Goal: Transaction & Acquisition: Purchase product/service

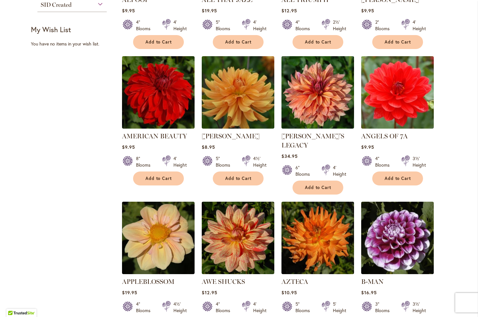
scroll to position [473, 0]
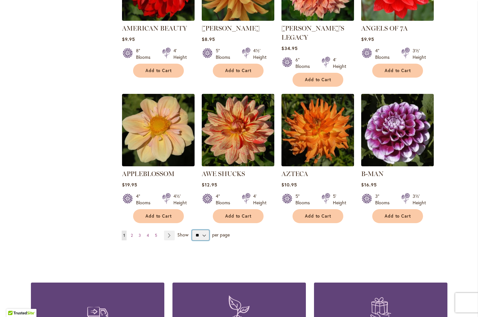
select select "**"
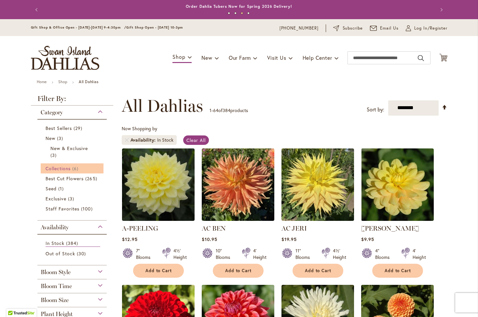
click at [66, 166] on span "Collections" at bounding box center [58, 168] width 25 height 6
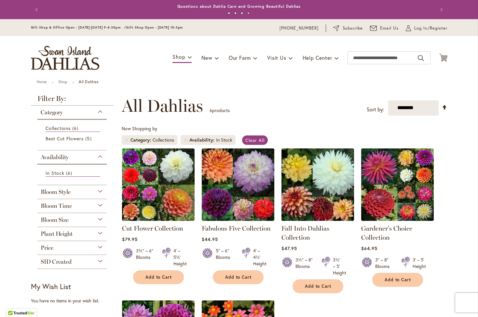
click at [98, 207] on div "Bloom Time" at bounding box center [72, 204] width 70 height 10
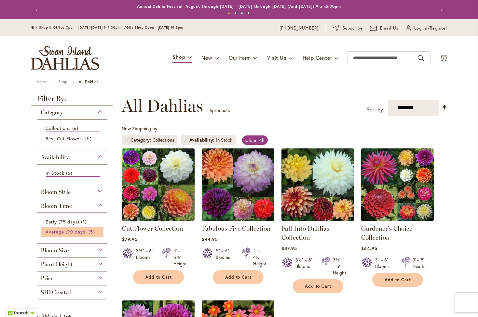
click at [88, 233] on span "5 items" at bounding box center [92, 232] width 8 height 7
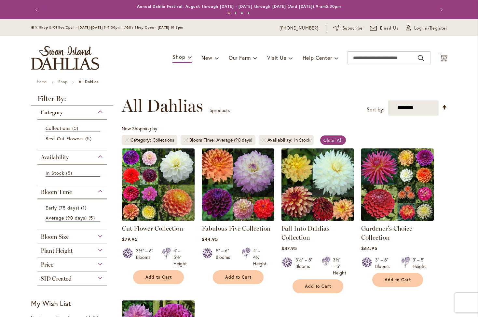
scroll to position [121, 0]
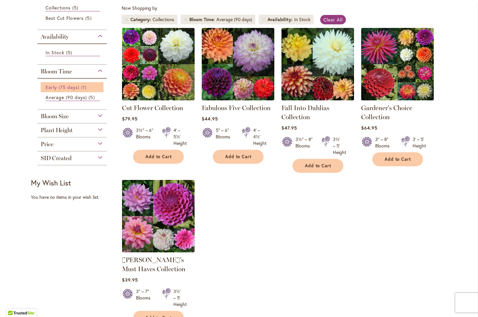
click at [57, 86] on span "Early (75 days)" at bounding box center [63, 87] width 34 height 6
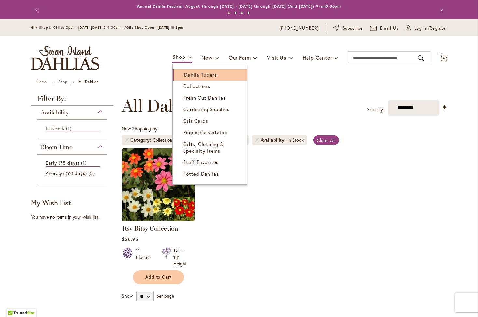
click at [192, 72] on span "Dahlia Tubers" at bounding box center [200, 75] width 33 height 7
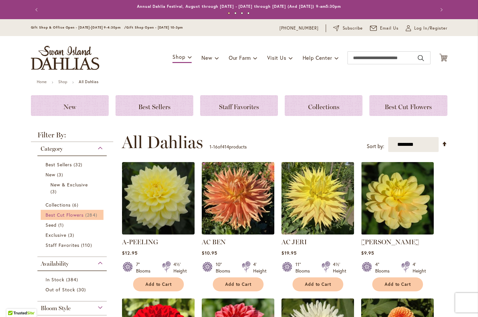
click at [77, 216] on span "Best Cut Flowers" at bounding box center [65, 215] width 38 height 6
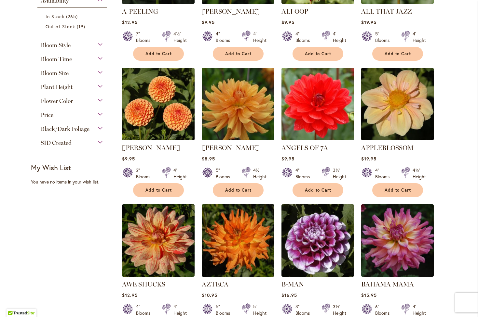
scroll to position [402, 0]
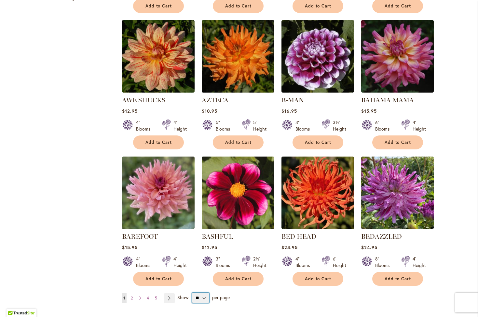
select select "**"
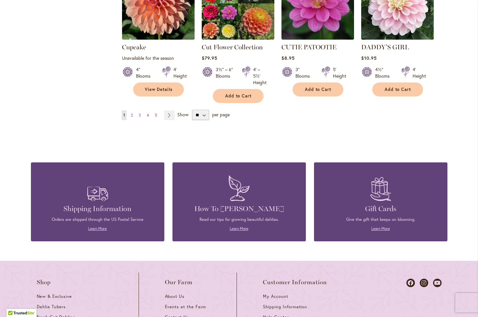
scroll to position [2266, 0]
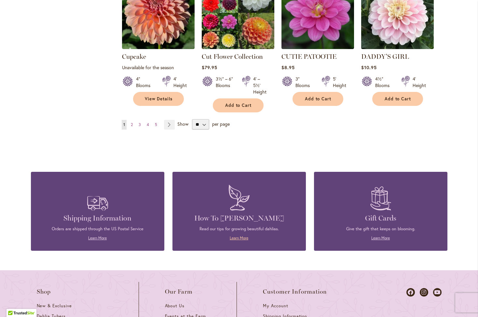
click at [230, 236] on link "Learn More" at bounding box center [239, 238] width 19 height 5
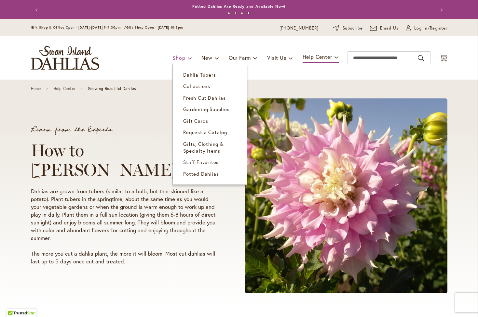
click at [188, 59] on span at bounding box center [190, 58] width 4 height 10
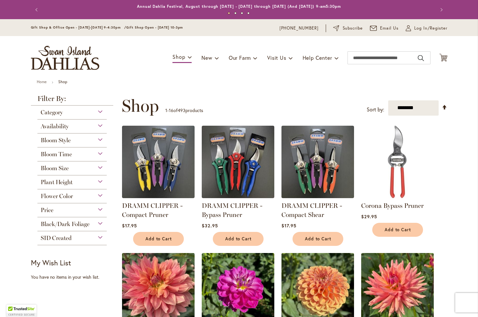
scroll to position [11, 0]
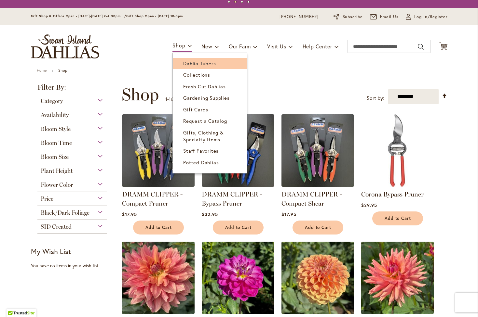
click at [193, 63] on span "Dahlia Tubers" at bounding box center [199, 63] width 33 height 7
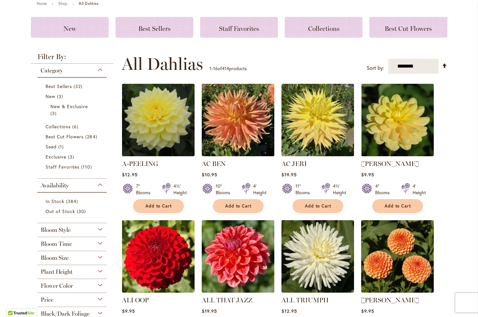
scroll to position [126, 0]
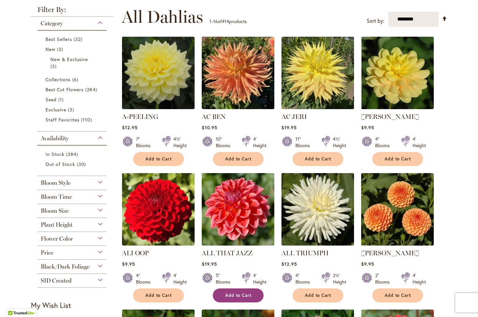
click at [237, 300] on button "Add to Cart" at bounding box center [238, 296] width 51 height 14
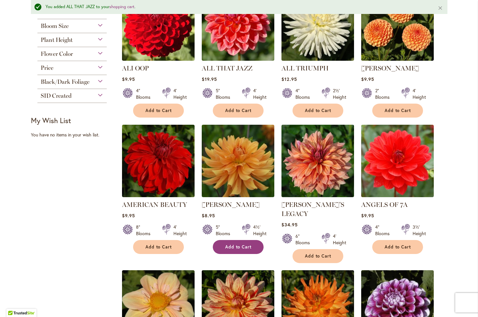
scroll to position [0, 0]
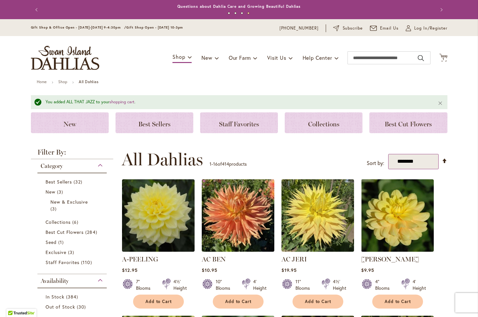
select select "*****"
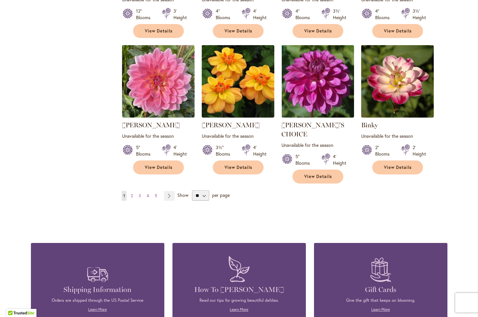
scroll to position [537, 0]
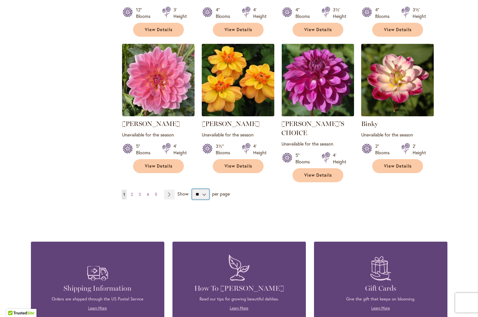
select select "**"
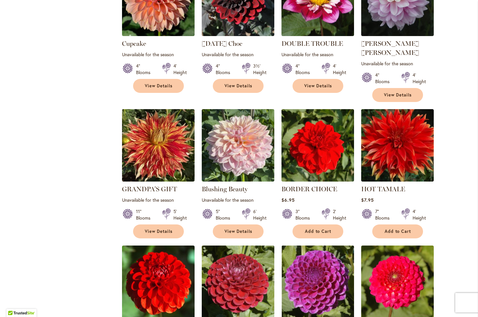
scroll to position [1159, 0]
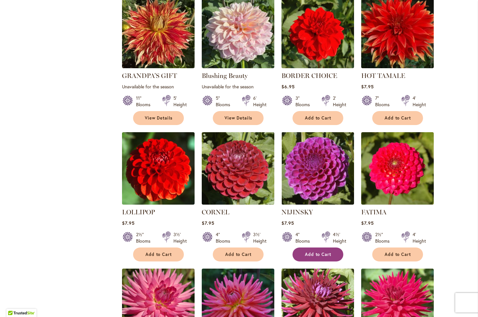
click at [315, 248] on button "Add to Cart" at bounding box center [317, 255] width 51 height 14
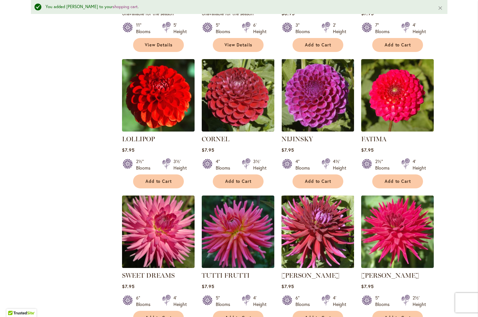
scroll to position [1289, 0]
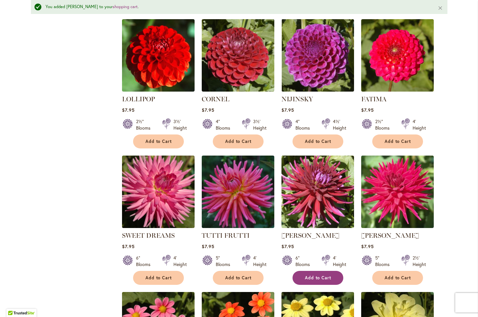
click at [320, 275] on span "Add to Cart" at bounding box center [318, 278] width 27 height 6
click at [160, 275] on span "Add to Cart" at bounding box center [158, 278] width 27 height 6
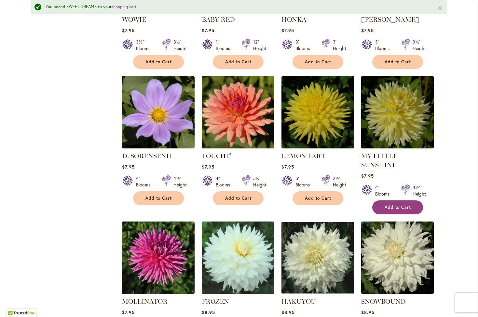
scroll to position [1777, 0]
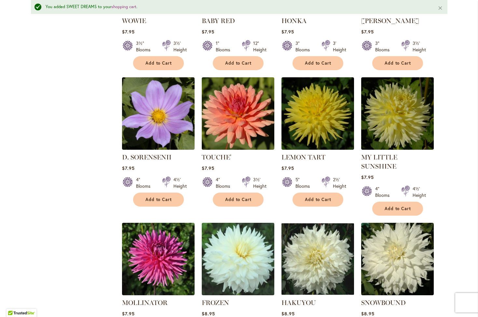
click at [390, 202] on button "Add to Cart" at bounding box center [397, 209] width 51 height 14
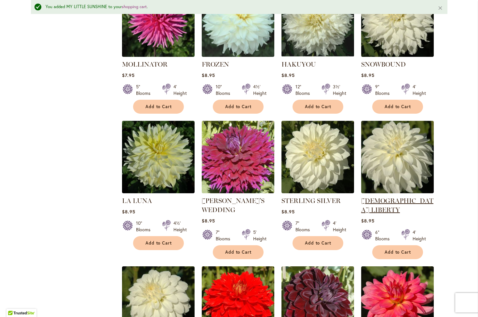
scroll to position [2067, 0]
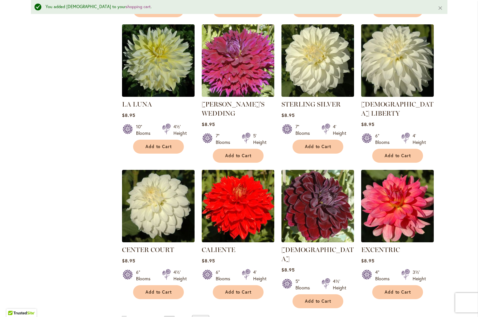
click at [165, 316] on link "Page Next" at bounding box center [169, 321] width 11 height 10
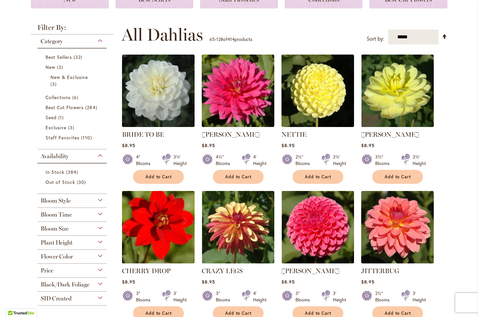
scroll to position [106, 0]
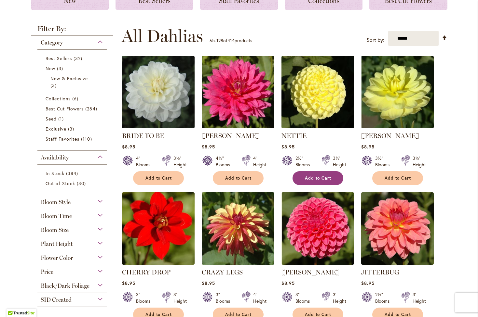
click at [325, 178] on span "Add to Cart" at bounding box center [318, 179] width 27 height 6
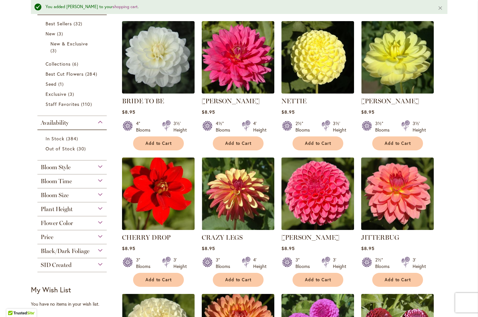
scroll to position [231, 0]
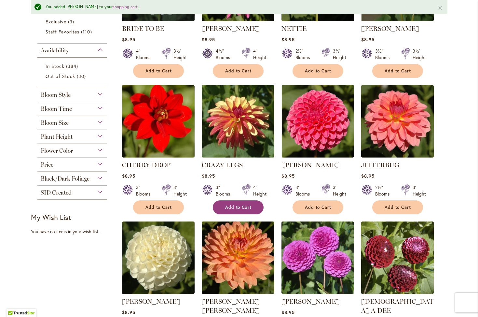
click at [243, 203] on button "Add to Cart" at bounding box center [238, 208] width 51 height 14
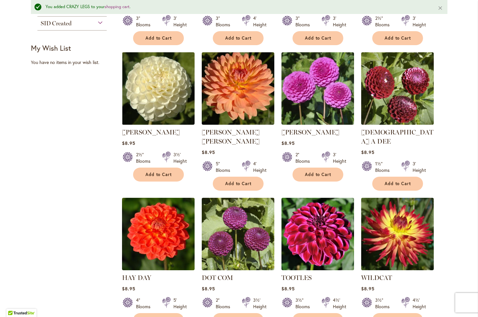
scroll to position [440, 0]
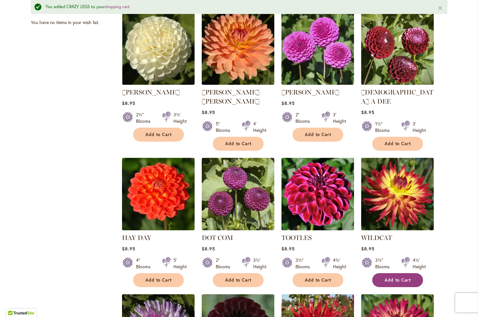
click at [389, 273] on button "Add to Cart" at bounding box center [397, 280] width 51 height 14
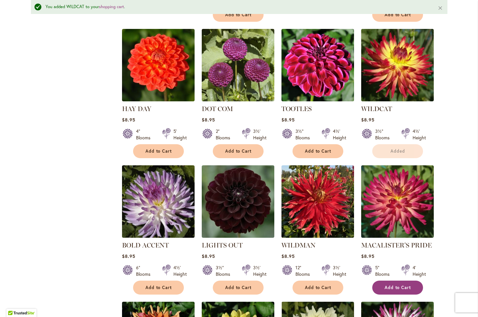
scroll to position [571, 0]
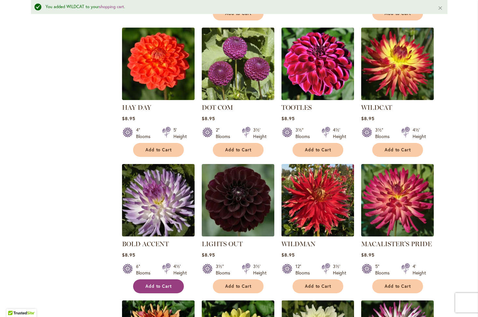
click at [168, 284] on span "Add to Cart" at bounding box center [158, 287] width 27 height 6
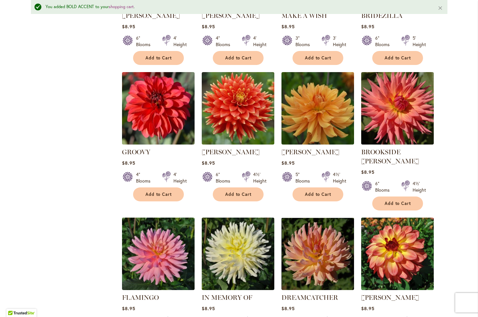
scroll to position [1083, 0]
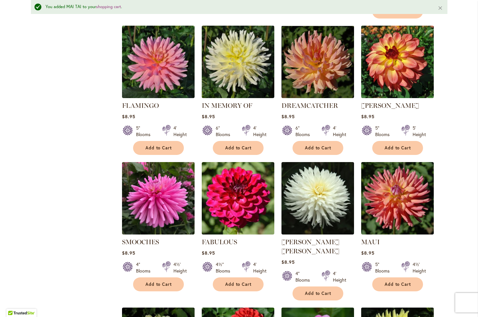
scroll to position [1285, 0]
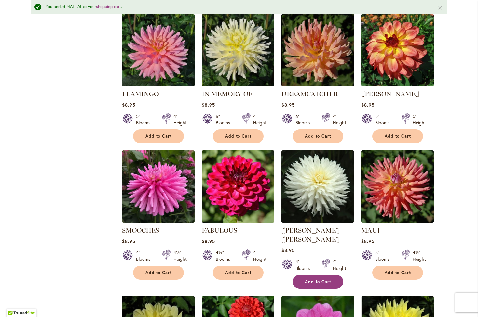
click at [319, 275] on button "Add to Cart" at bounding box center [317, 282] width 51 height 14
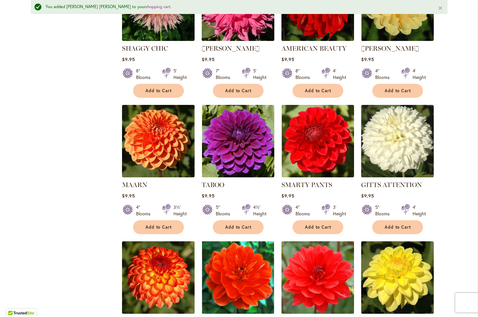
scroll to position [2041, 0]
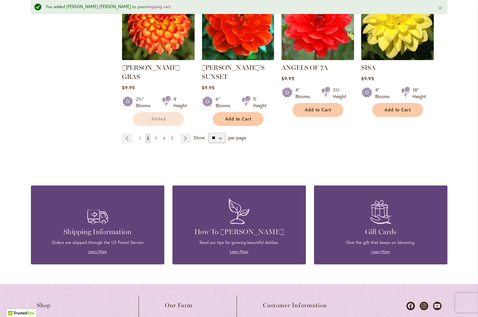
scroll to position [2259, 0]
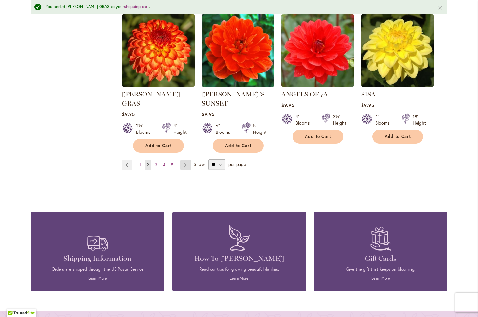
click at [183, 160] on link "Page Next" at bounding box center [185, 165] width 11 height 10
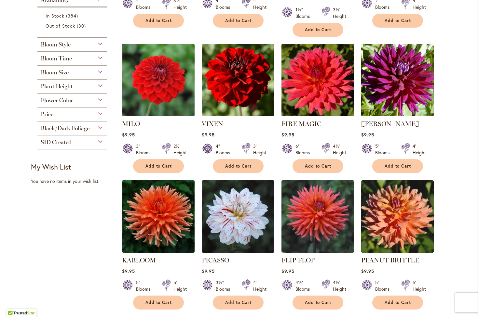
scroll to position [271, 0]
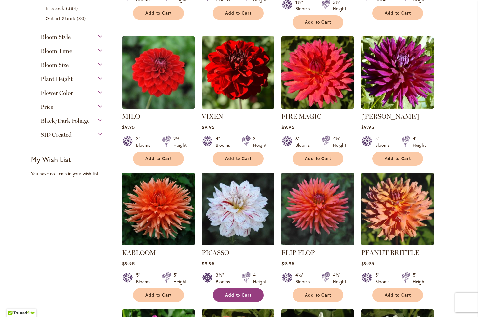
click at [251, 288] on button "Add to Cart" at bounding box center [238, 295] width 51 height 14
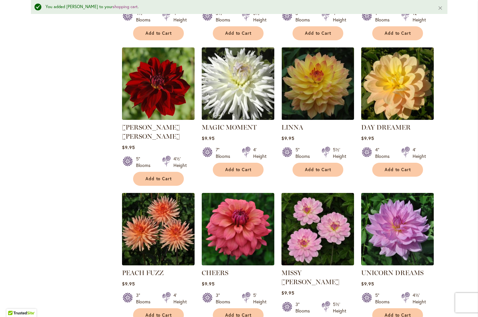
scroll to position [742, 0]
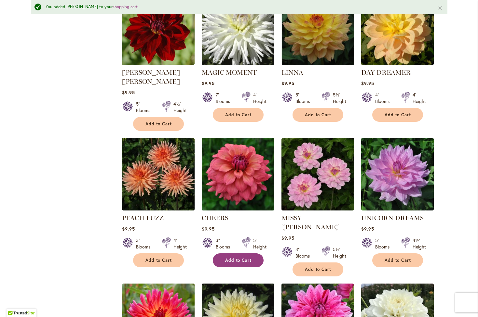
click at [229, 258] on span "Add to Cart" at bounding box center [238, 261] width 27 height 6
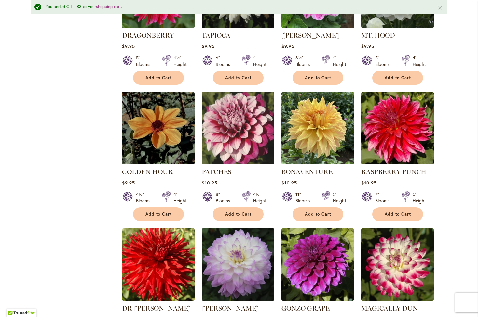
scroll to position [1081, 0]
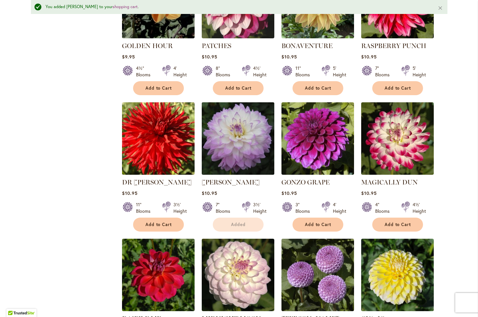
scroll to position [1262, 0]
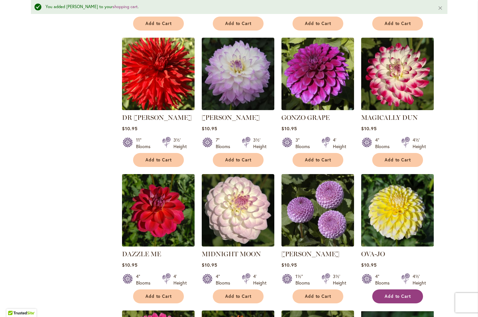
click at [404, 294] on span "Add to Cart" at bounding box center [397, 297] width 27 height 6
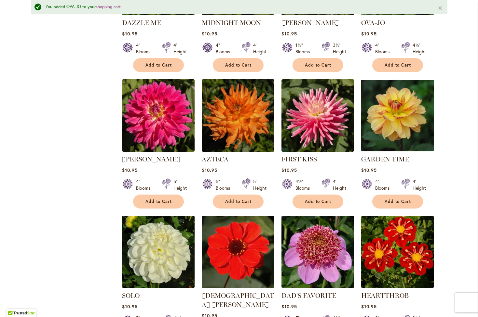
scroll to position [1521, 0]
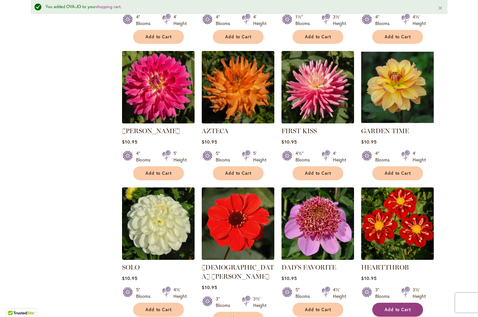
click at [380, 303] on button "Add to Cart" at bounding box center [397, 310] width 51 height 14
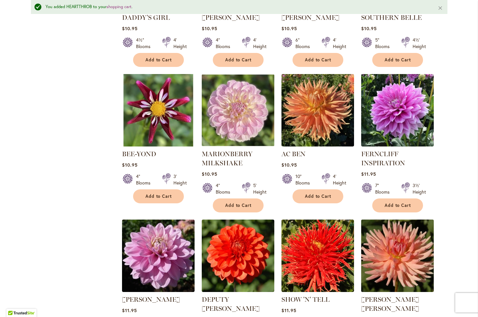
scroll to position [2113, 0]
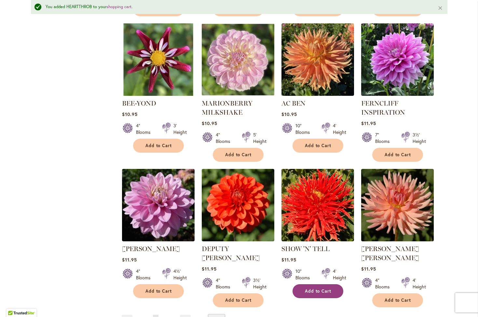
click at [311, 289] on span "Add to Cart" at bounding box center [318, 292] width 27 height 6
click at [183, 315] on link "Page Next" at bounding box center [185, 320] width 11 height 10
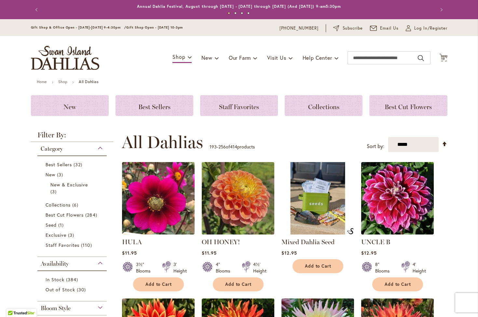
scroll to position [157, 0]
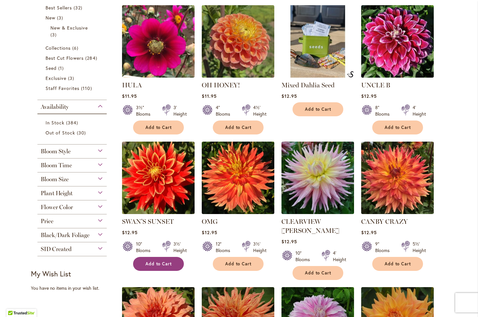
click at [168, 261] on span "Add to Cart" at bounding box center [158, 264] width 27 height 6
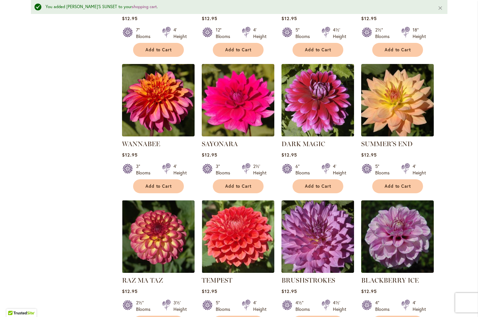
scroll to position [826, 0]
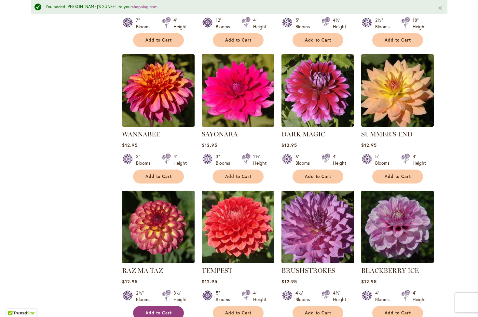
click at [178, 306] on button "Add to Cart" at bounding box center [158, 313] width 51 height 14
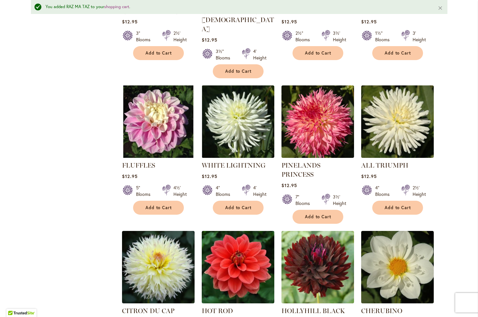
scroll to position [1346, 0]
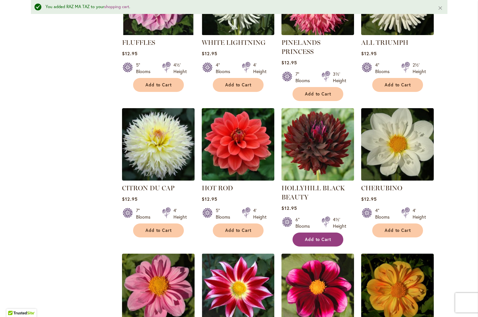
click at [324, 237] on span "Add to Cart" at bounding box center [318, 240] width 27 height 6
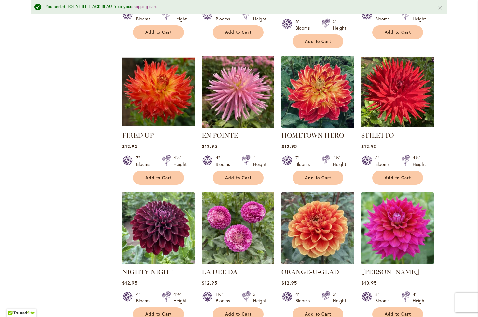
scroll to position [2155, 0]
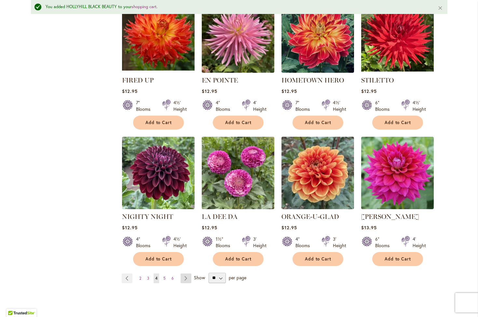
click at [184, 274] on link "Page Next" at bounding box center [185, 279] width 11 height 10
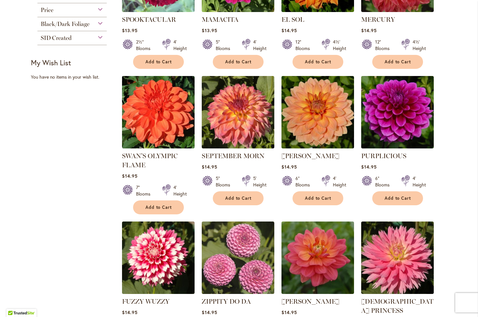
scroll to position [411, 0]
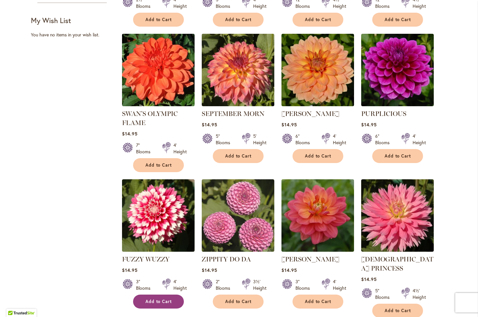
click at [154, 296] on button "Add to Cart" at bounding box center [158, 302] width 51 height 14
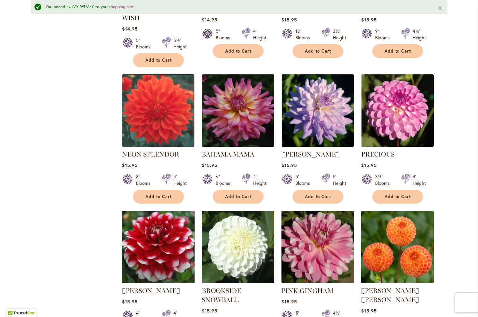
scroll to position [1173, 0]
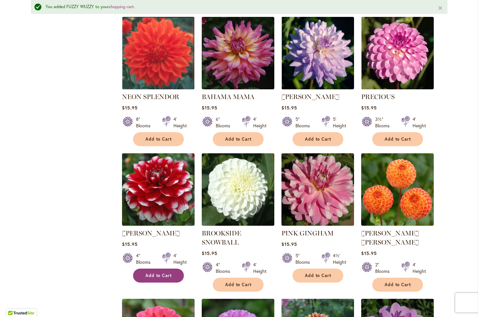
click at [159, 273] on span "Add to Cart" at bounding box center [158, 276] width 27 height 6
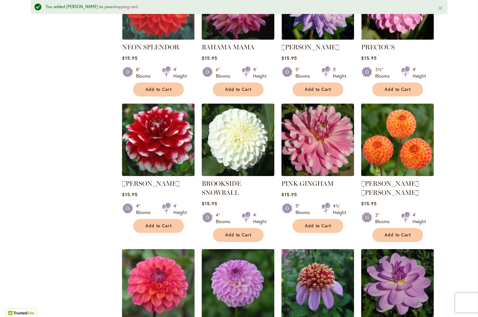
scroll to position [1275, 0]
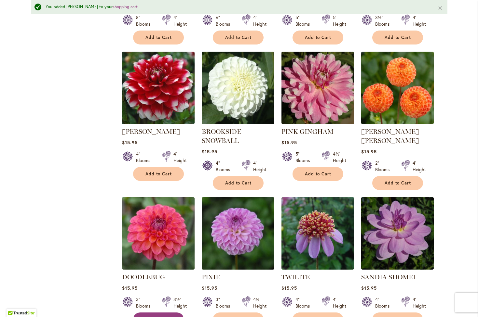
click at [151, 317] on span "Add to Cart" at bounding box center [158, 320] width 27 height 6
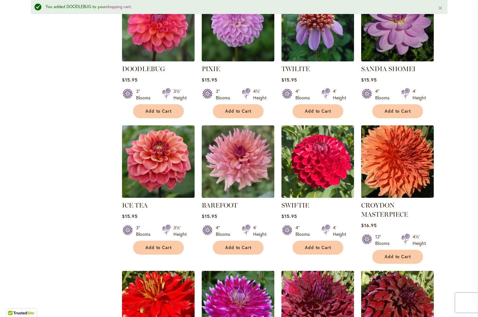
scroll to position [1541, 0]
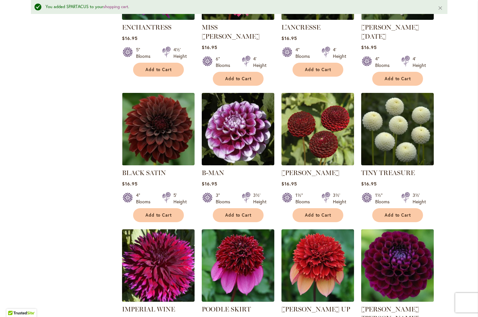
scroll to position [1972, 0]
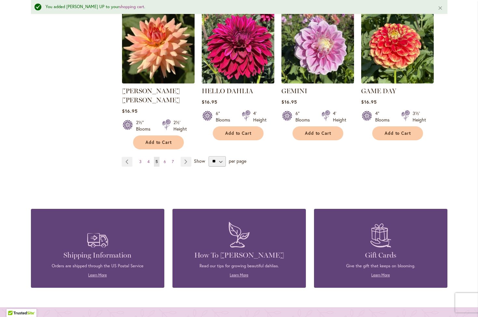
scroll to position [2307, 0]
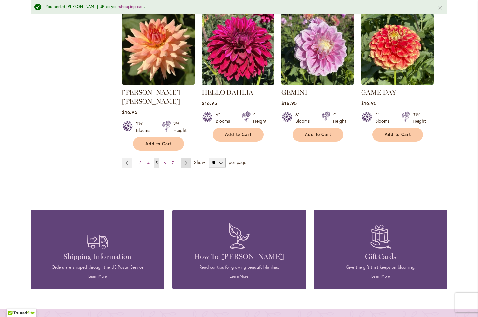
click at [183, 158] on link "Page Next" at bounding box center [185, 163] width 11 height 10
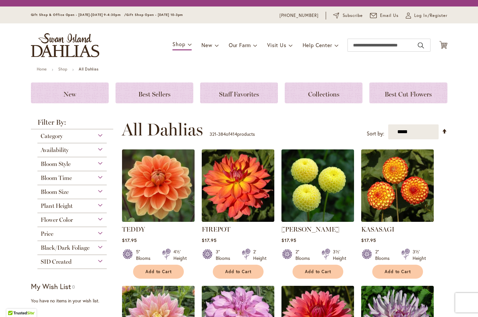
scroll to position [157, 0]
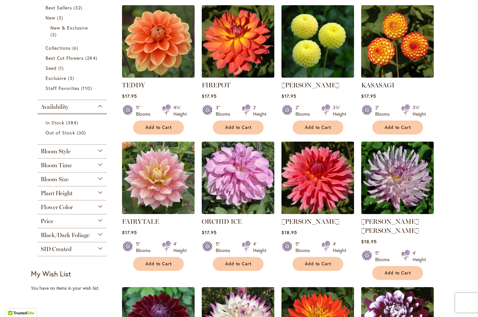
click at [405, 132] on button "Add to Cart" at bounding box center [397, 128] width 51 height 14
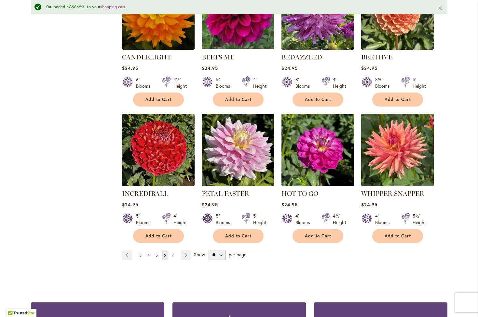
scroll to position [2174, 0]
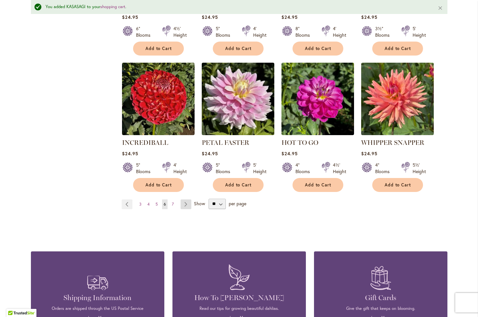
click at [183, 200] on link "Page Next" at bounding box center [185, 205] width 11 height 10
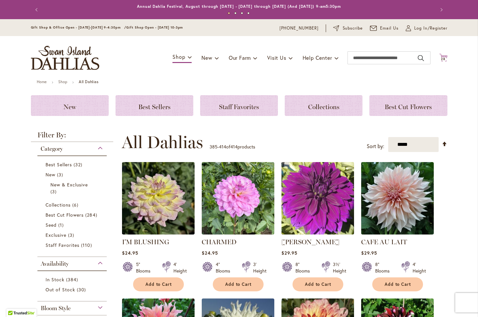
click at [443, 56] on icon "Cart .cls-1 { fill: #231f20; }" at bounding box center [443, 58] width 8 height 8
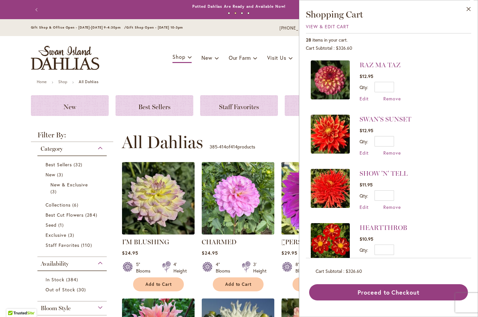
scroll to position [404, 0]
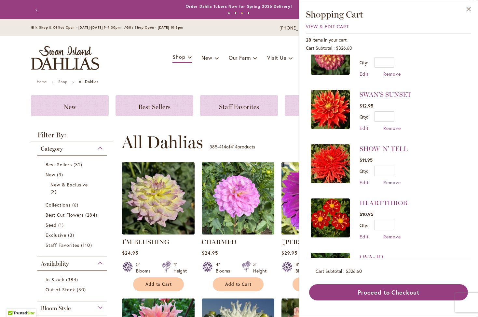
click at [393, 179] on span "Remove" at bounding box center [392, 182] width 18 height 6
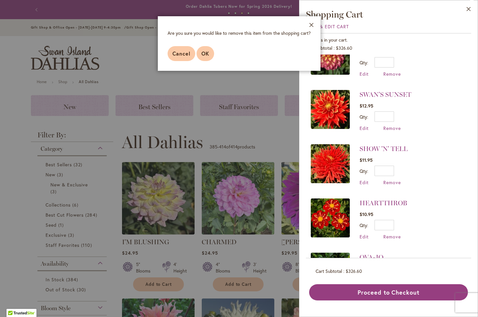
click at [204, 56] on span "OK" at bounding box center [205, 53] width 8 height 7
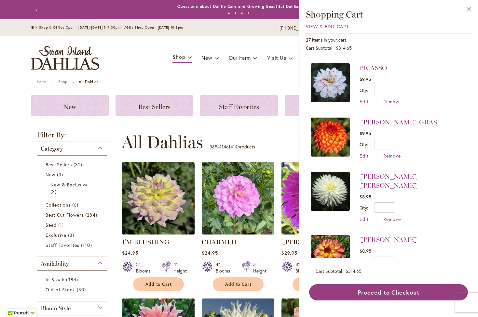
scroll to position [658, 0]
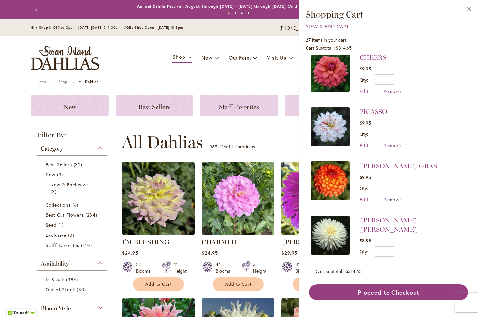
click at [391, 197] on span "Remove" at bounding box center [392, 200] width 18 height 6
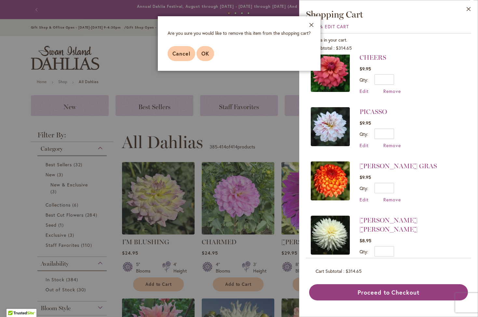
click at [205, 57] on button "OK" at bounding box center [205, 53] width 18 height 15
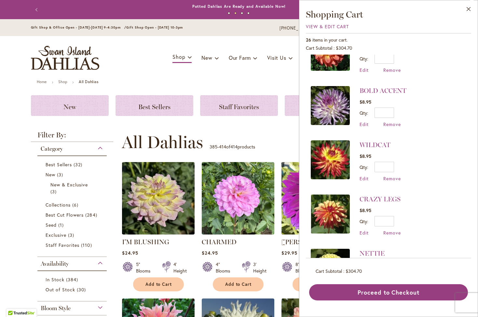
scroll to position [883, 0]
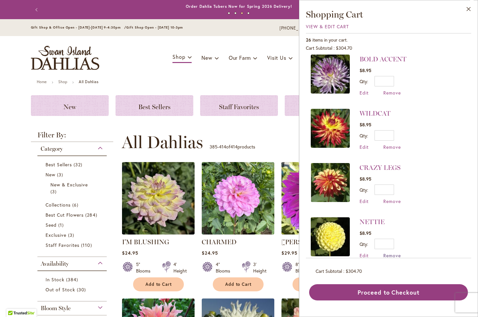
click at [389, 253] on span "Remove" at bounding box center [392, 256] width 18 height 6
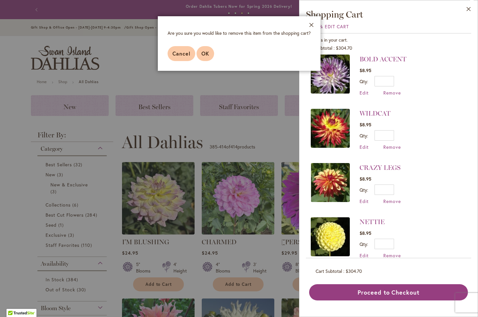
click at [209, 51] on span "OK" at bounding box center [205, 53] width 8 height 7
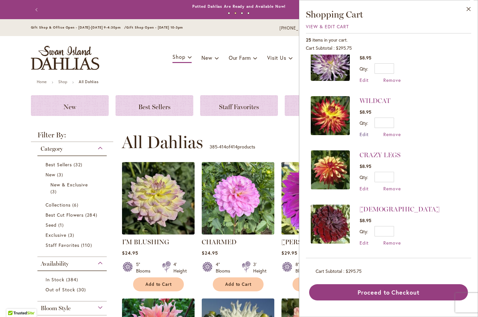
scroll to position [905, 0]
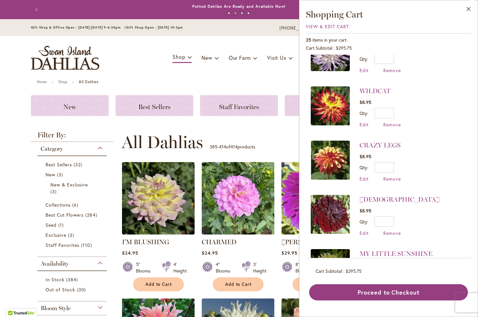
click at [246, 146] on p "385 - 414 of 414 products" at bounding box center [232, 147] width 46 height 10
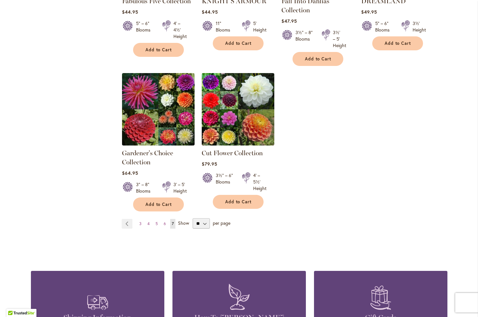
scroll to position [1178, 0]
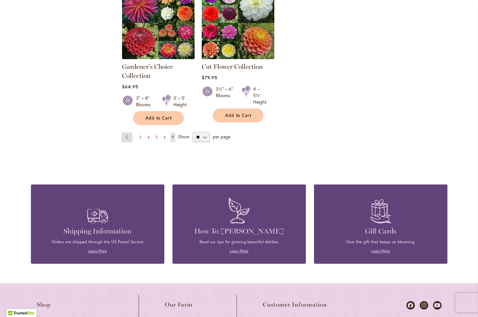
click at [126, 135] on link "Page Previous" at bounding box center [127, 138] width 11 height 10
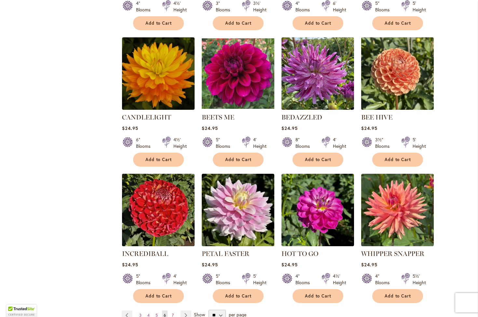
scroll to position [2170, 0]
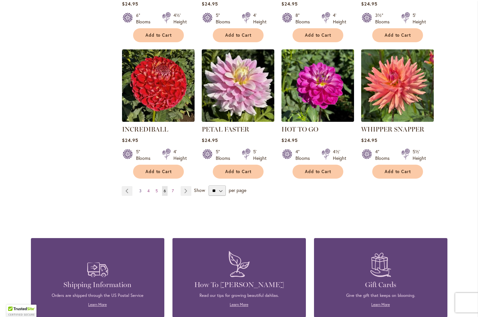
click at [139, 189] on span "3" at bounding box center [140, 191] width 2 height 5
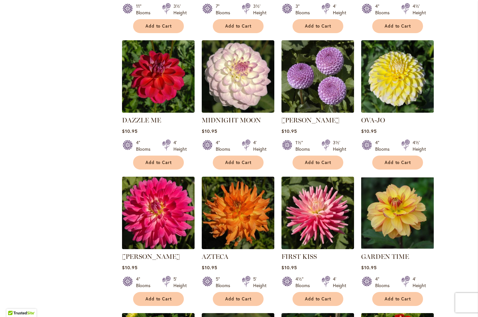
scroll to position [1499, 0]
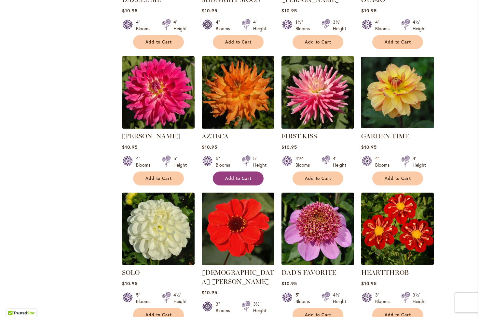
click at [235, 176] on span "Add to Cart" at bounding box center [238, 179] width 27 height 6
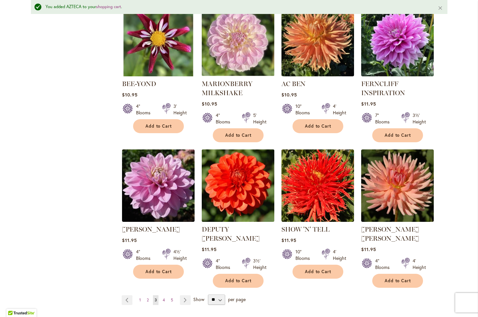
scroll to position [2144, 0]
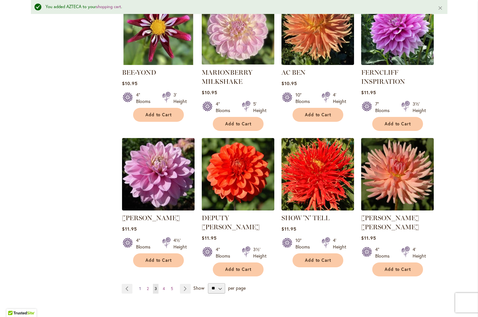
click at [139, 286] on span "1" at bounding box center [140, 288] width 2 height 5
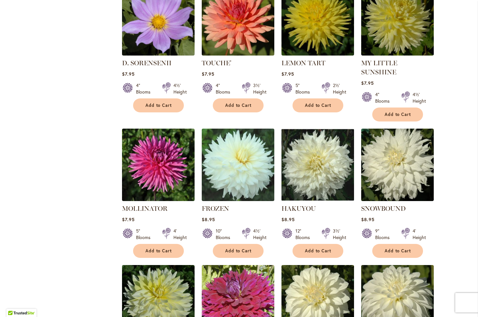
scroll to position [1916, 0]
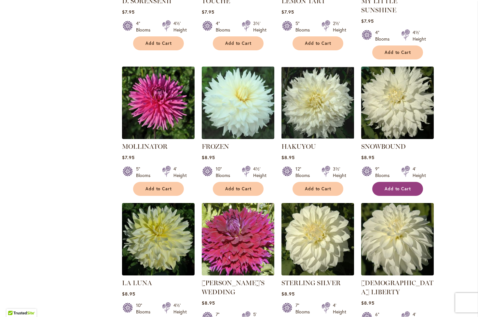
click at [389, 186] on span "Add to Cart" at bounding box center [397, 189] width 27 height 6
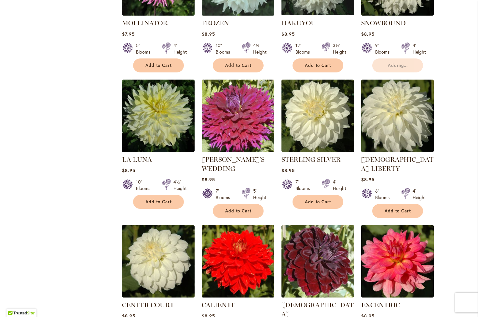
scroll to position [2117, 0]
